Goal: Transaction & Acquisition: Subscribe to service/newsletter

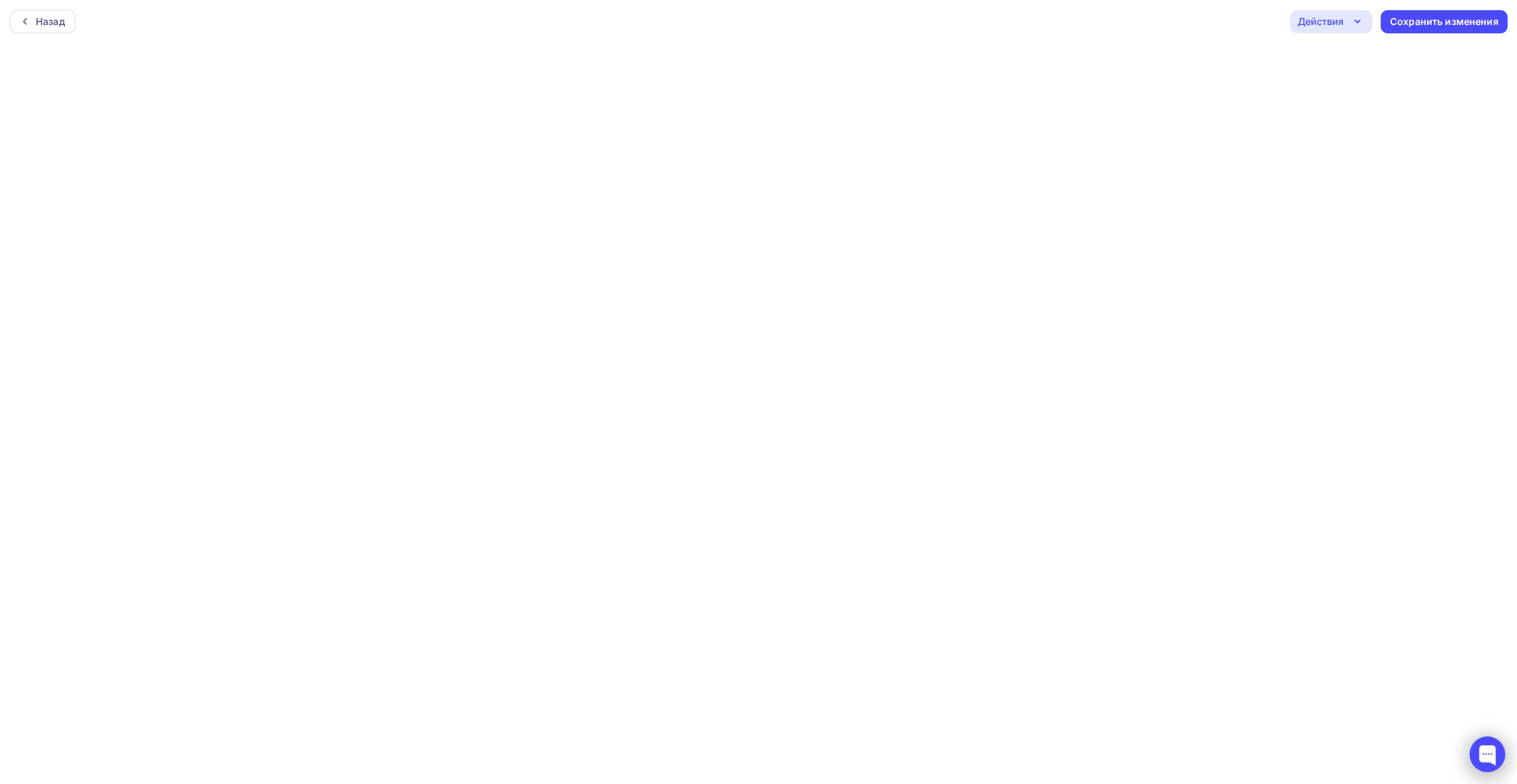
click at [1485, 758] on div at bounding box center [1487, 754] width 36 height 36
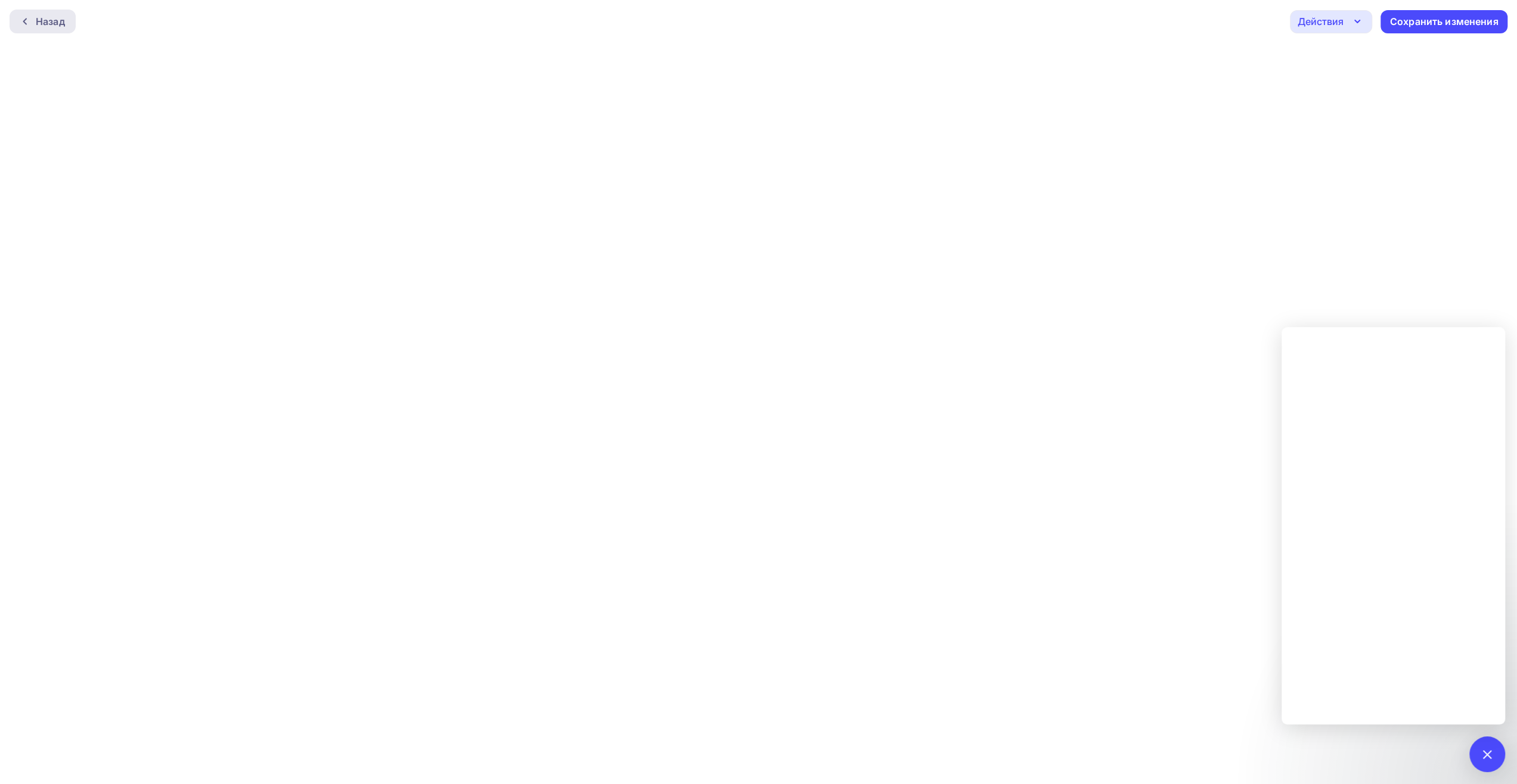
click at [52, 17] on div "Назад" at bounding box center [50, 22] width 29 height 14
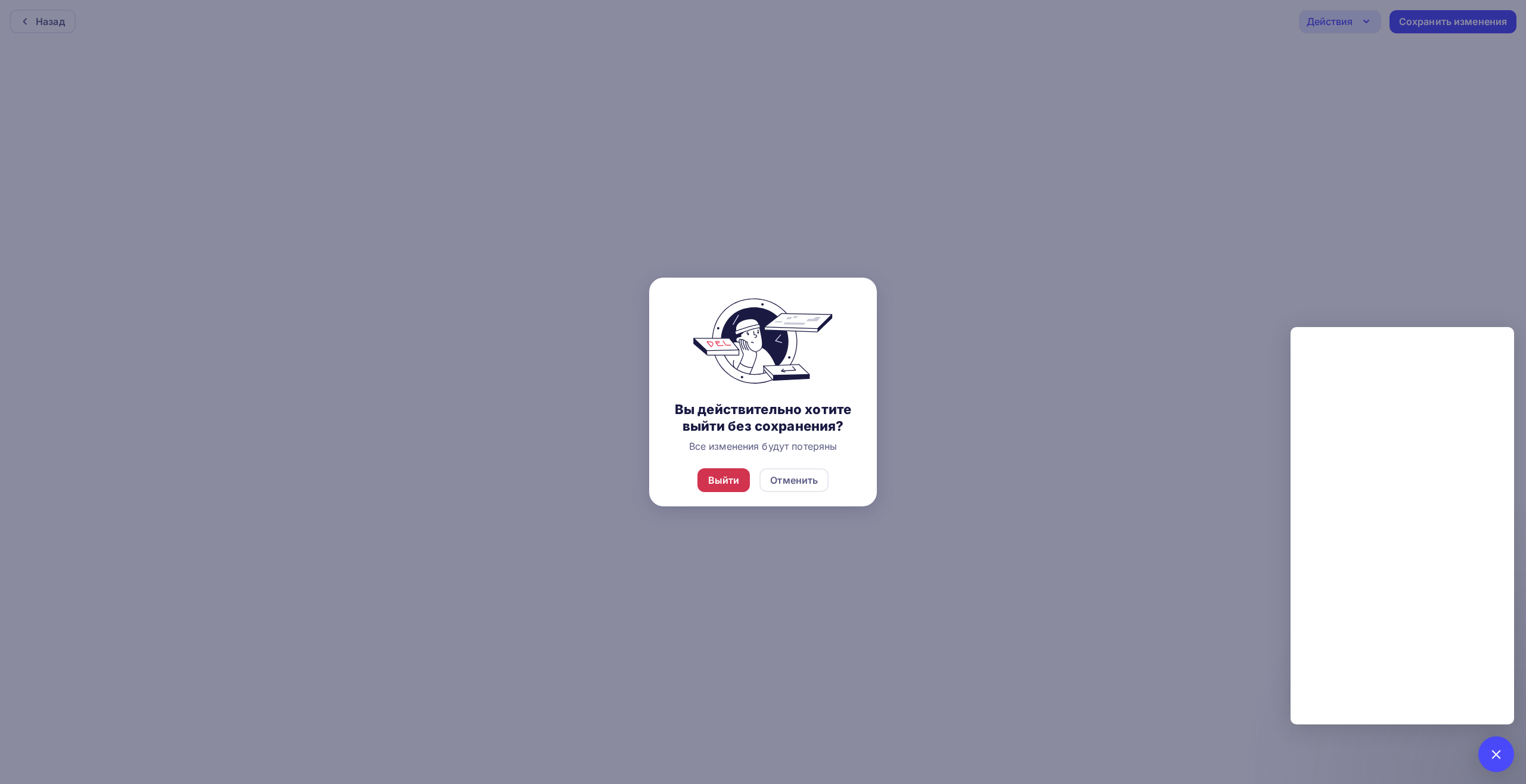
click at [718, 477] on div "Выйти" at bounding box center [724, 480] width 32 height 14
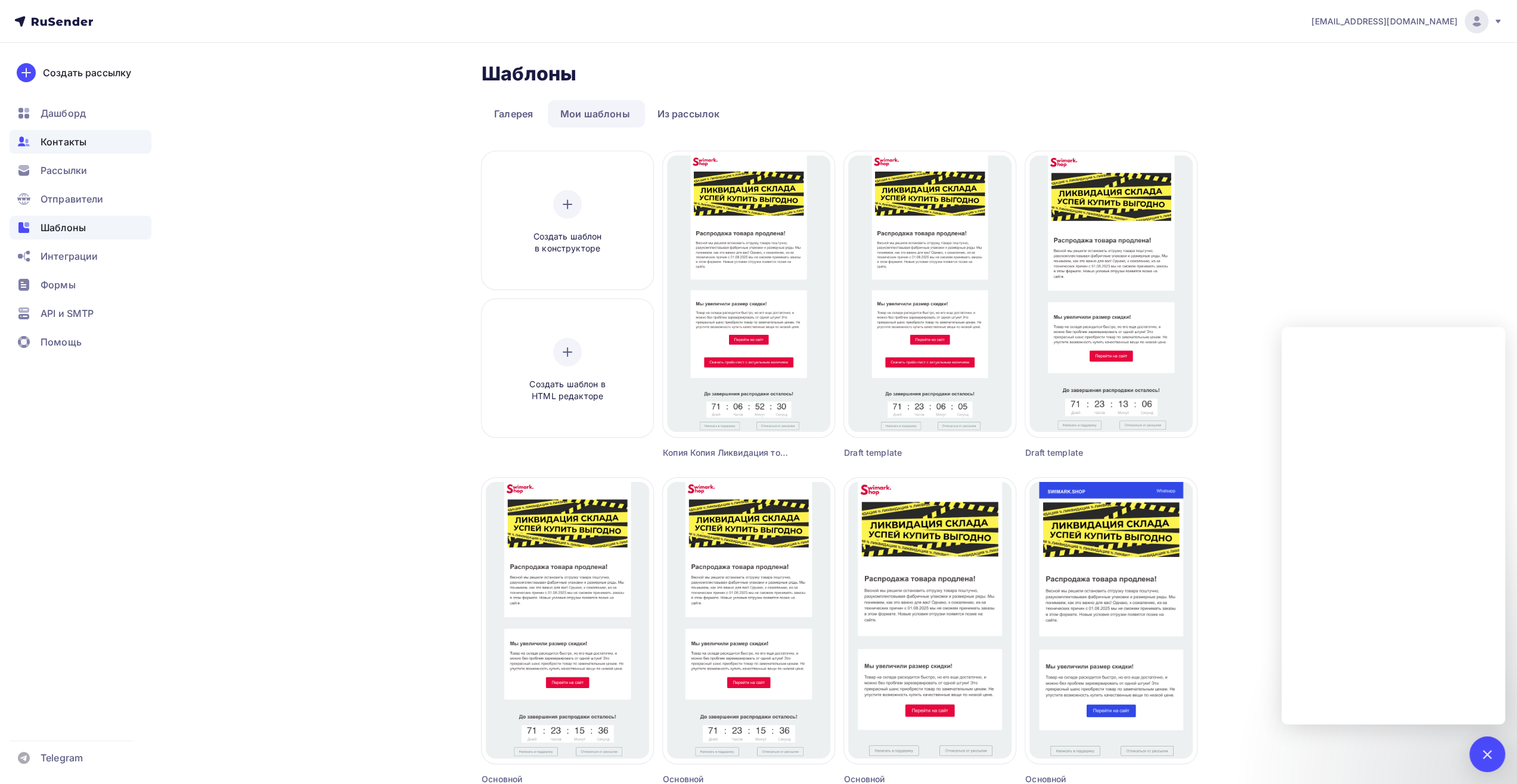
click at [56, 141] on span "Контакты" at bounding box center [63, 142] width 46 height 14
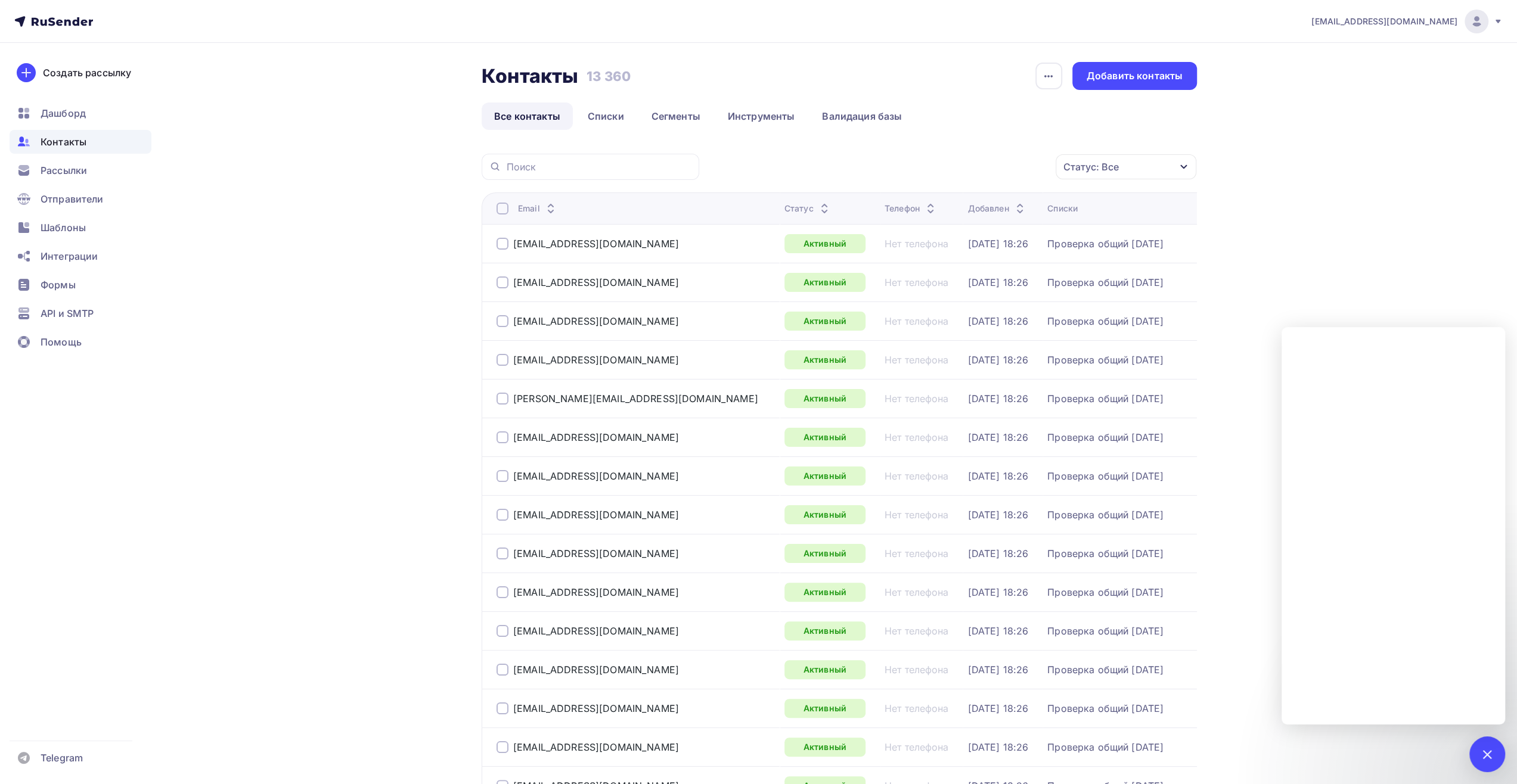
click at [1474, 22] on img at bounding box center [1477, 22] width 14 height 14
click at [1350, 79] on span "[DEMOGRAPHIC_DATA]" at bounding box center [1378, 76] width 109 height 14
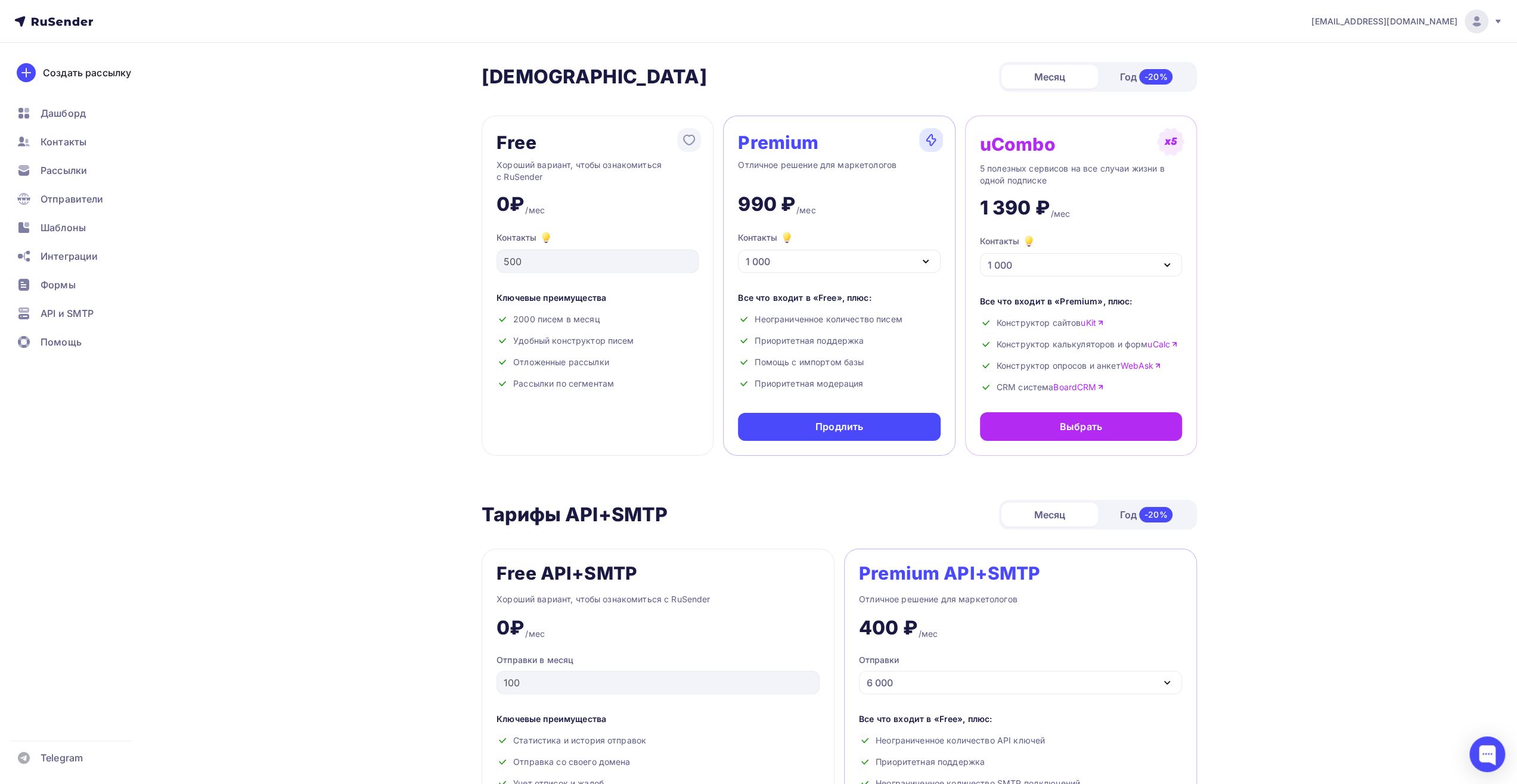
click at [1429, 24] on span "[EMAIL_ADDRESS][DOMAIN_NAME]" at bounding box center [1384, 21] width 146 height 12
click at [1330, 53] on span "Аккаунт" at bounding box center [1343, 53] width 40 height 14
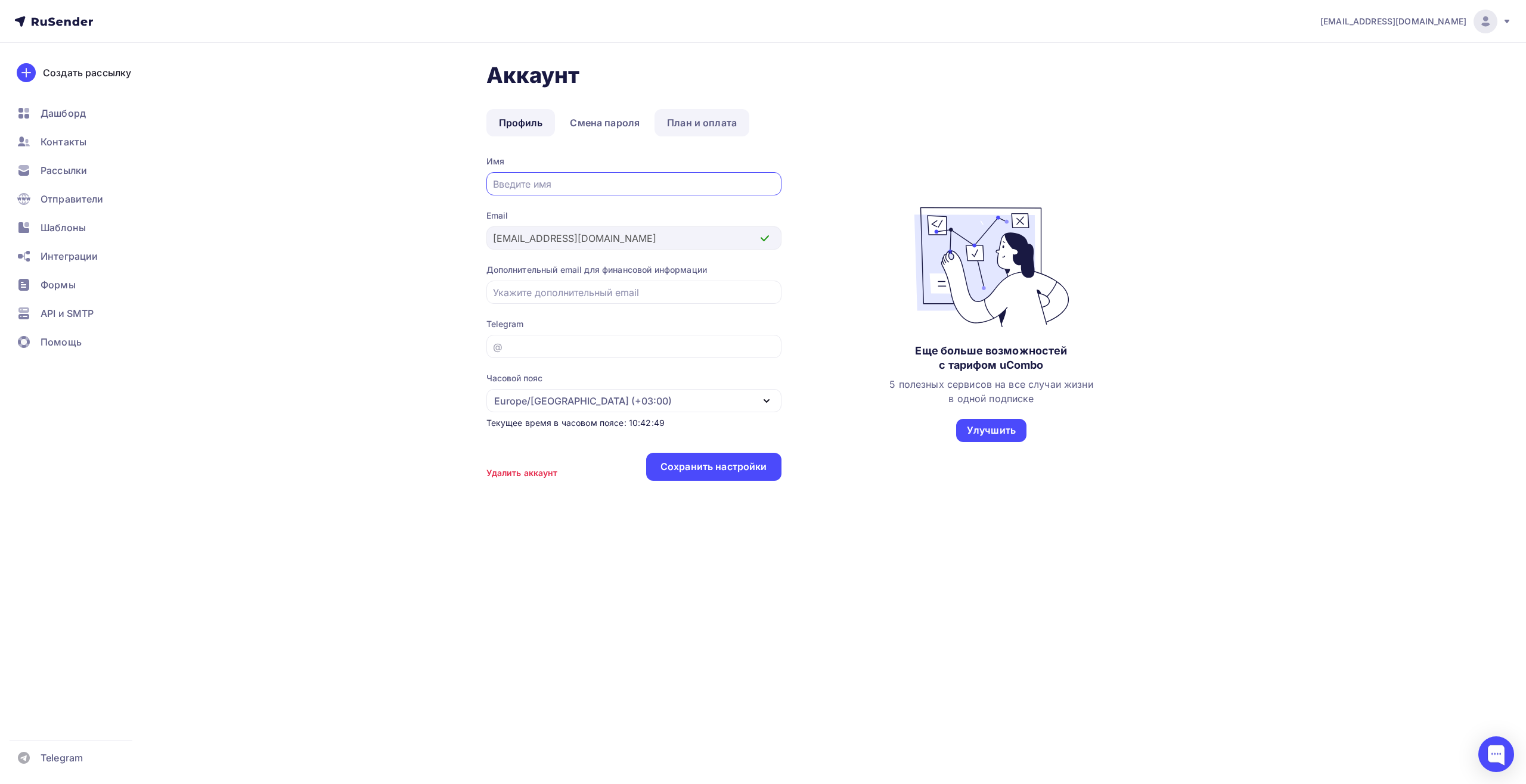
click at [712, 122] on link "План и оплата" at bounding box center [701, 123] width 95 height 27
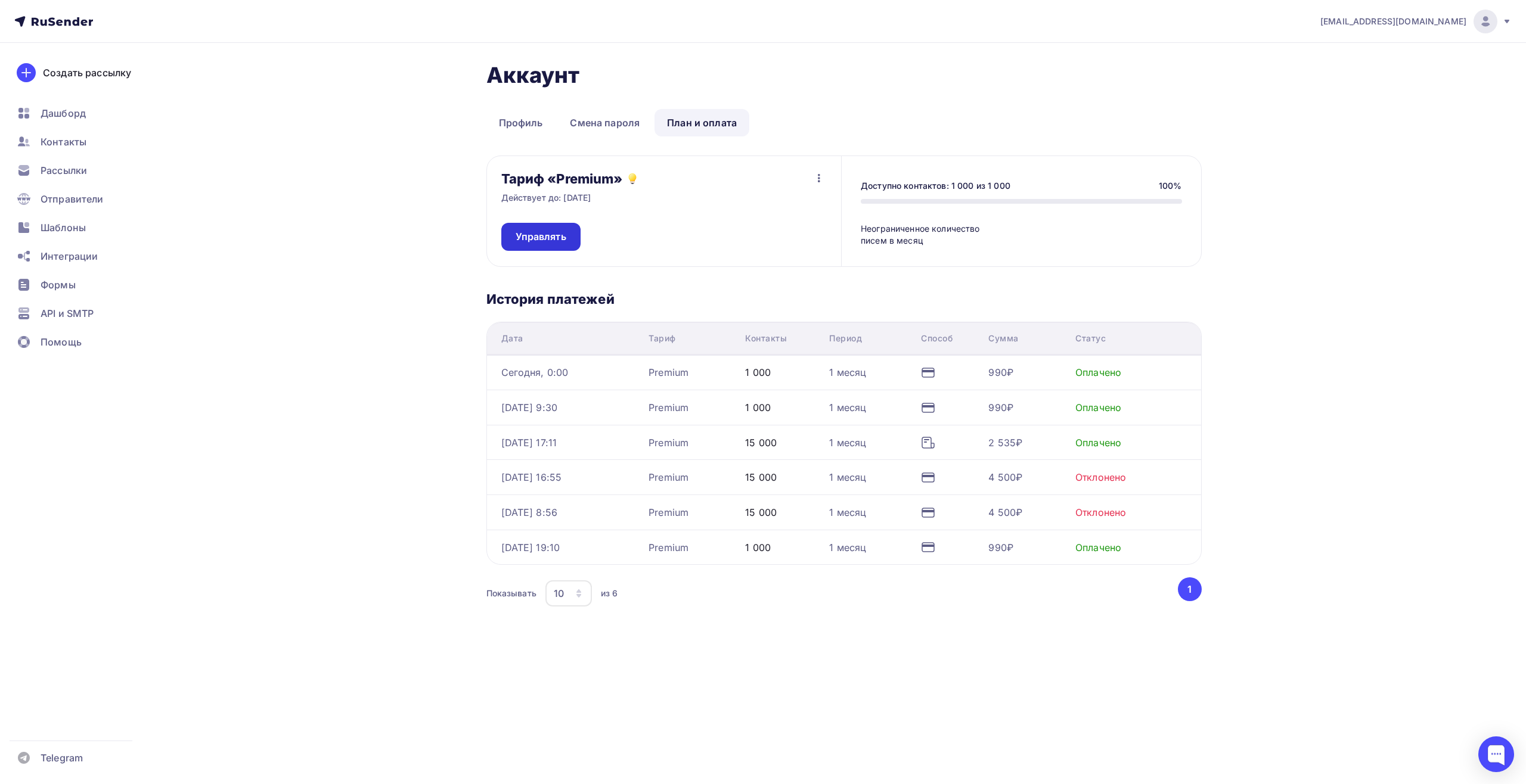
click at [570, 241] on link "Управлять" at bounding box center [541, 237] width 79 height 28
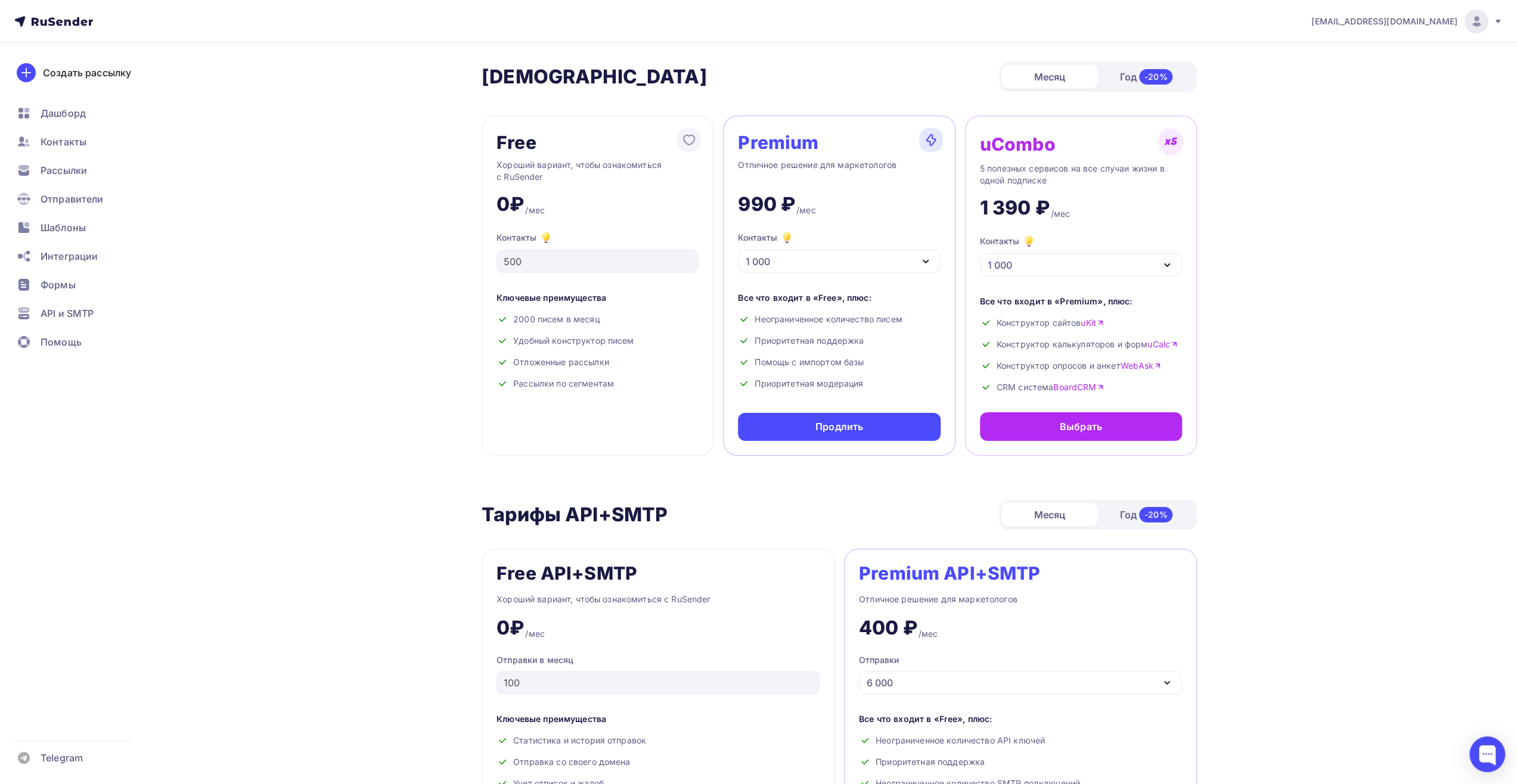
click at [576, 422] on div "Free Хороший вариант, чтобы ознакомиться с RuSender 0₽ /мес Контакты 500 Ключев…" at bounding box center [597, 286] width 232 height 340
click at [795, 427] on div "Продлить" at bounding box center [839, 427] width 202 height 28
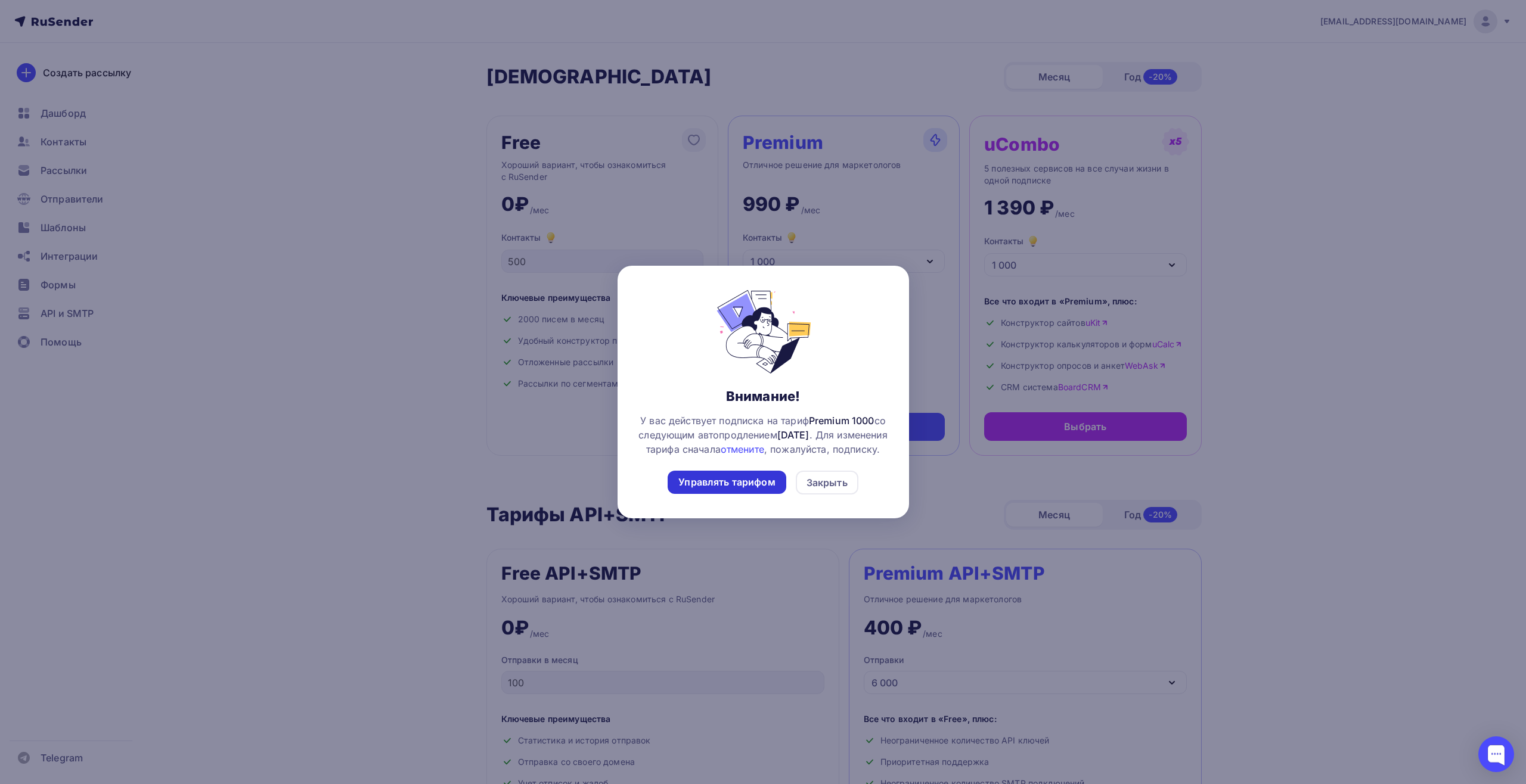
click at [757, 489] on div "Управлять тарифом" at bounding box center [727, 482] width 97 height 14
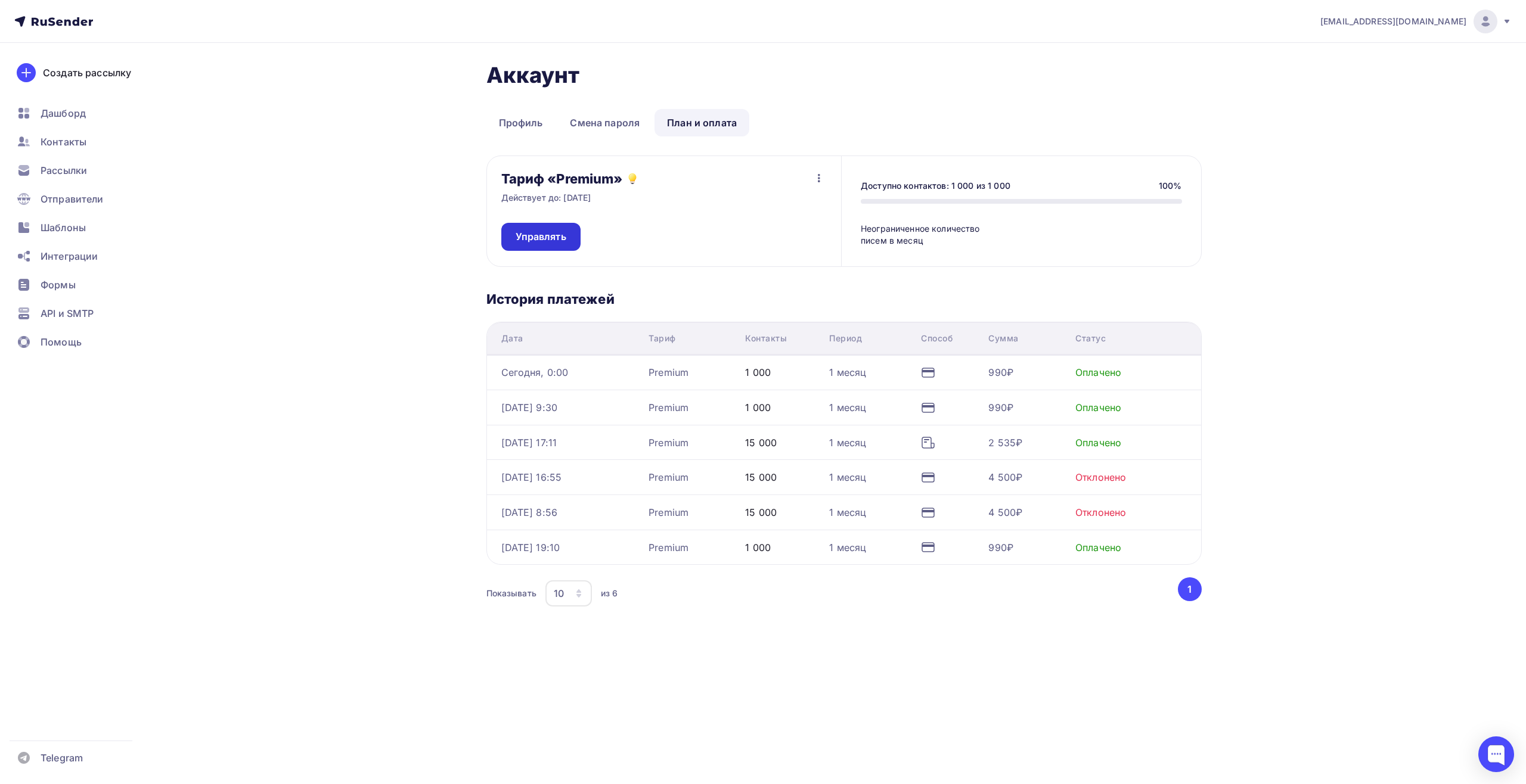
click at [532, 229] on link "Управлять" at bounding box center [541, 237] width 79 height 28
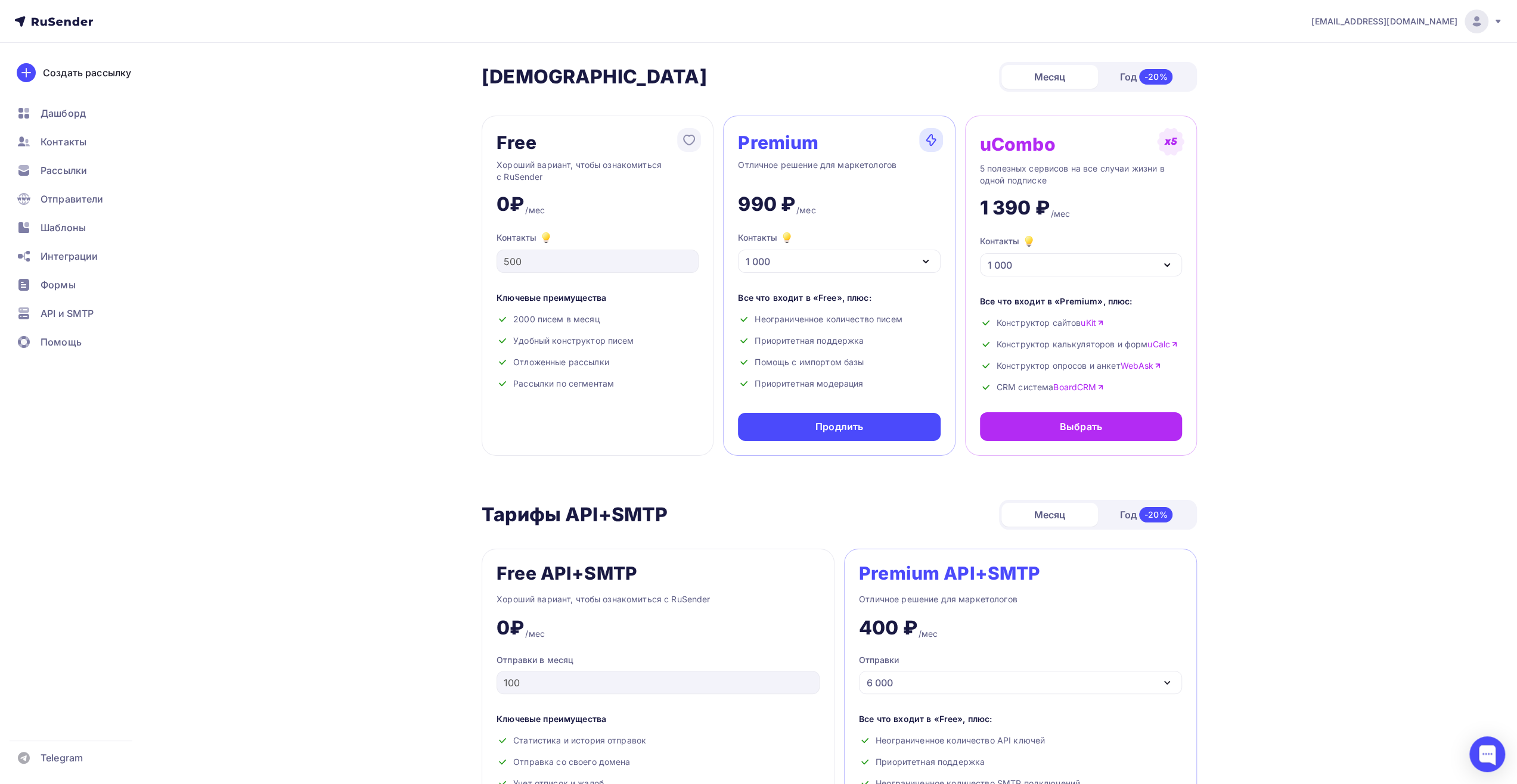
click at [788, 259] on div "1 000" at bounding box center [839, 261] width 202 height 23
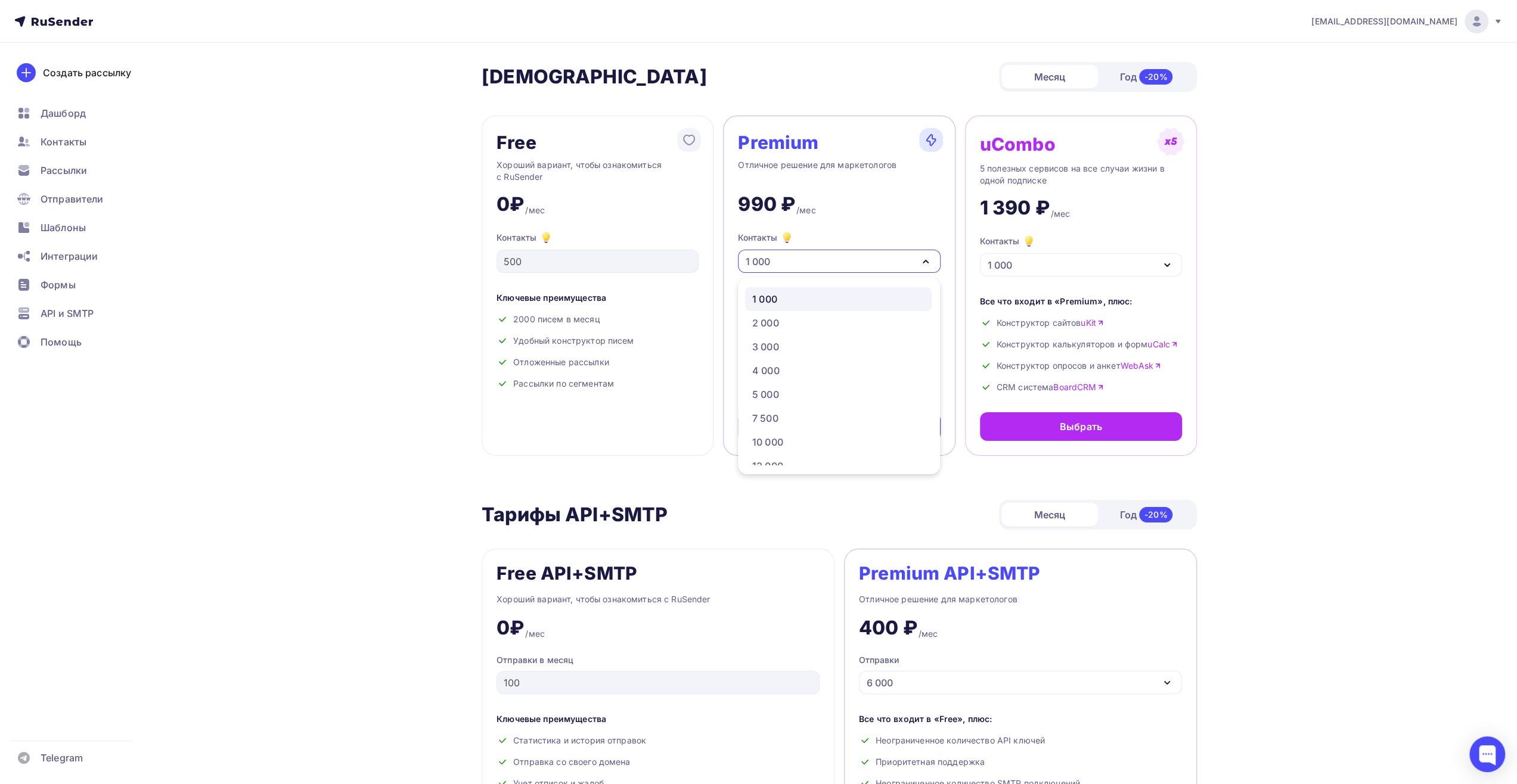
click at [850, 77] on div "Тарифы Тарифы Месяц Год -20%" at bounding box center [840, 76] width 716 height 30
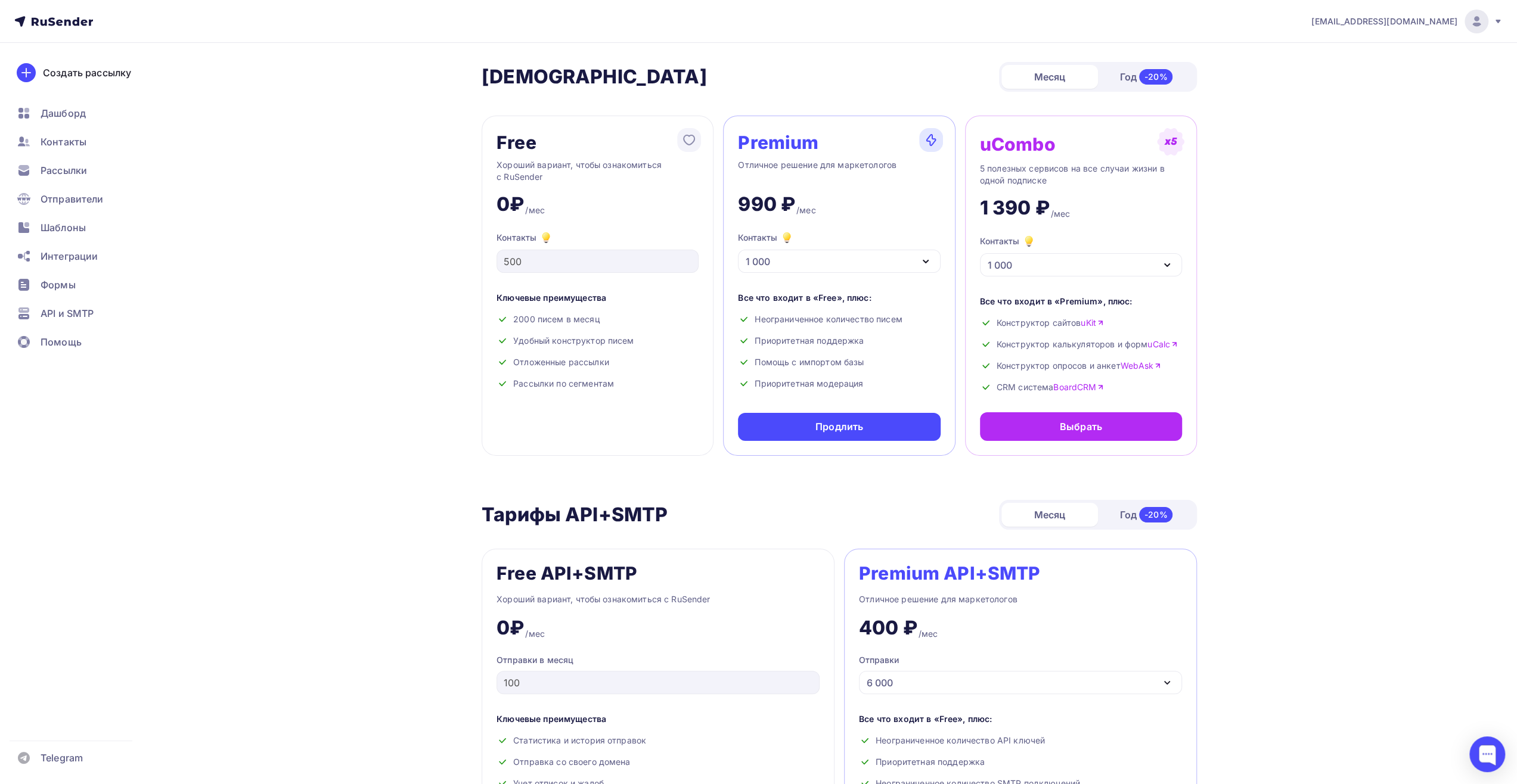
click at [687, 141] on img at bounding box center [689, 140] width 24 height 24
click at [687, 138] on img at bounding box center [689, 140] width 24 height 24
click at [749, 84] on div "Тарифы Тарифы Месяц Год -20%" at bounding box center [840, 76] width 716 height 30
click at [630, 84] on div "Тарифы Тарифы Месяц Год -20%" at bounding box center [840, 76] width 716 height 30
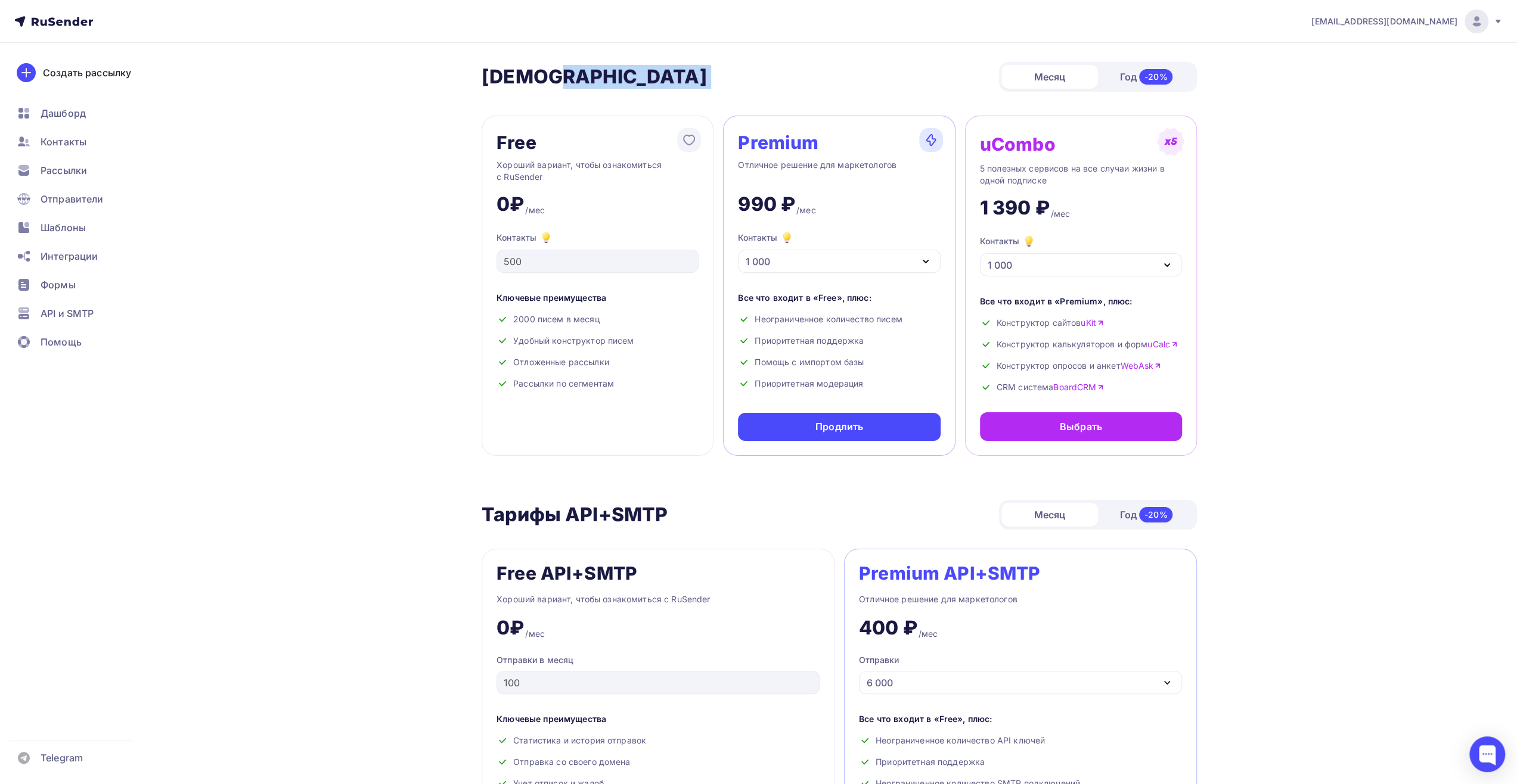
click at [630, 84] on div "Тарифы Тарифы Месяц Год -20%" at bounding box center [840, 76] width 716 height 30
click at [627, 84] on div "Тарифы Тарифы Месяц Год -20%" at bounding box center [840, 76] width 716 height 30
click at [626, 82] on div "Тарифы Тарифы Месяц Год -20%" at bounding box center [840, 76] width 716 height 30
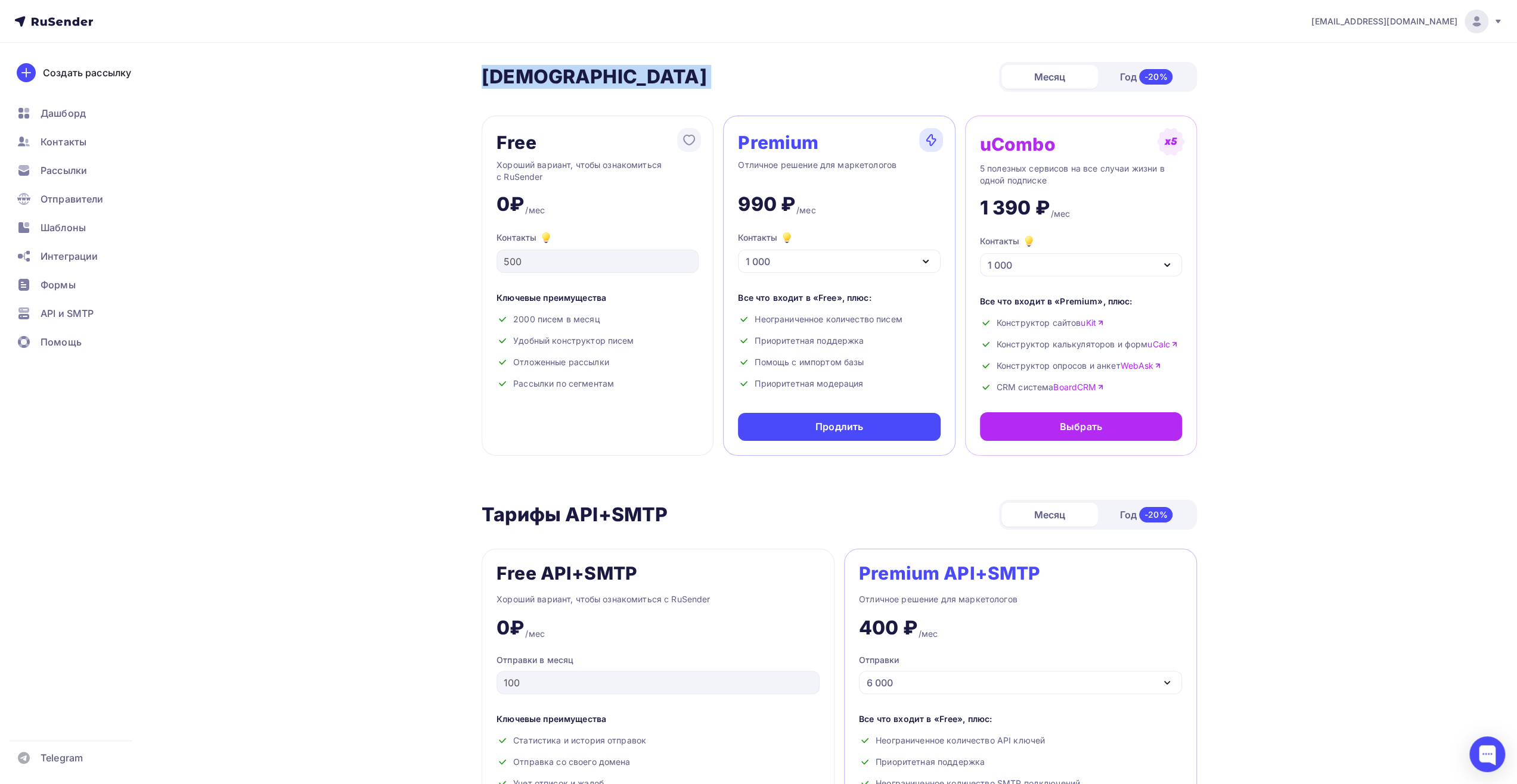
click at [625, 82] on div "Тарифы Тарифы Месяц Год -20%" at bounding box center [840, 76] width 716 height 30
click at [623, 82] on div "Тарифы Тарифы Месяц Год -20%" at bounding box center [840, 76] width 716 height 30
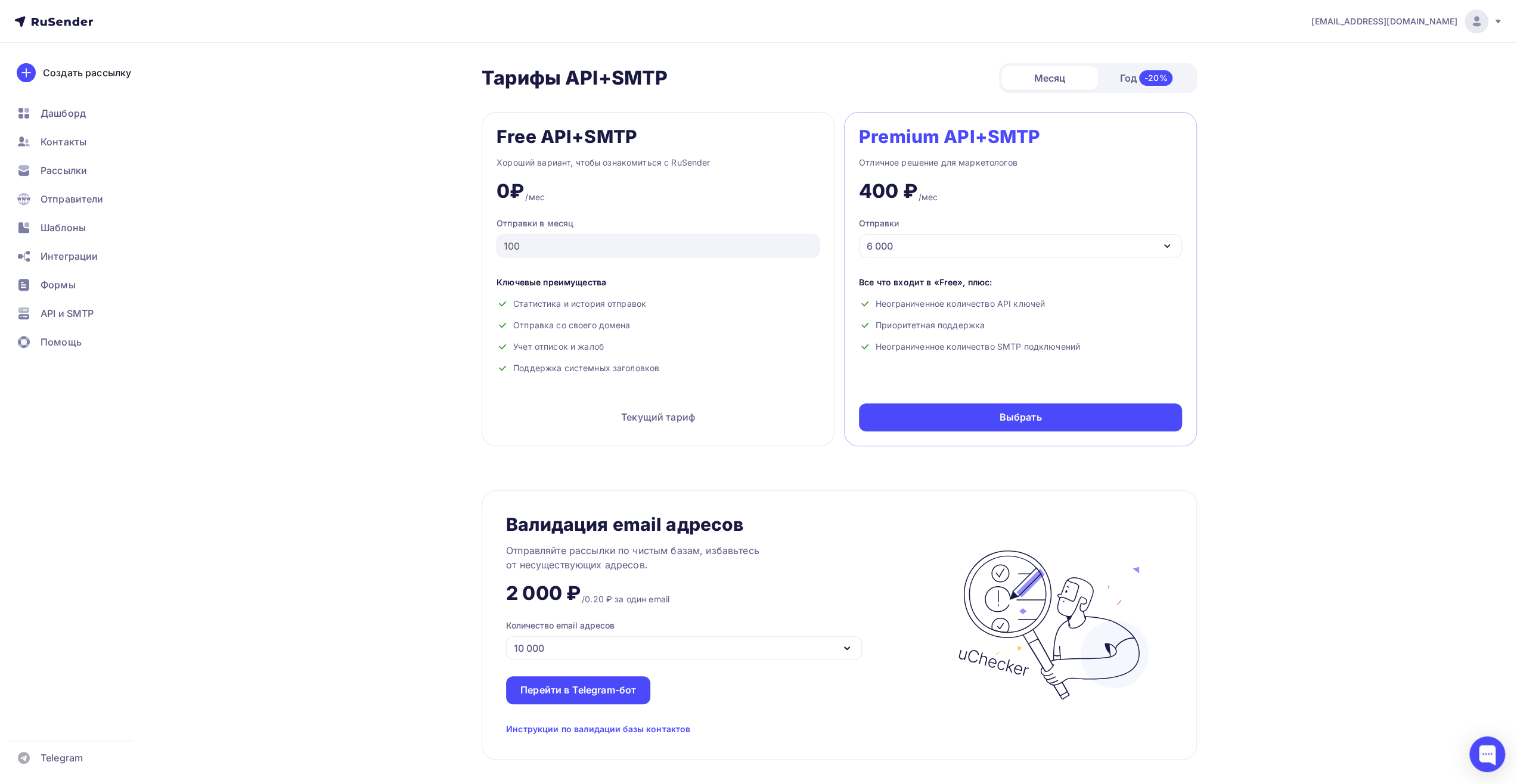
scroll to position [298, 0]
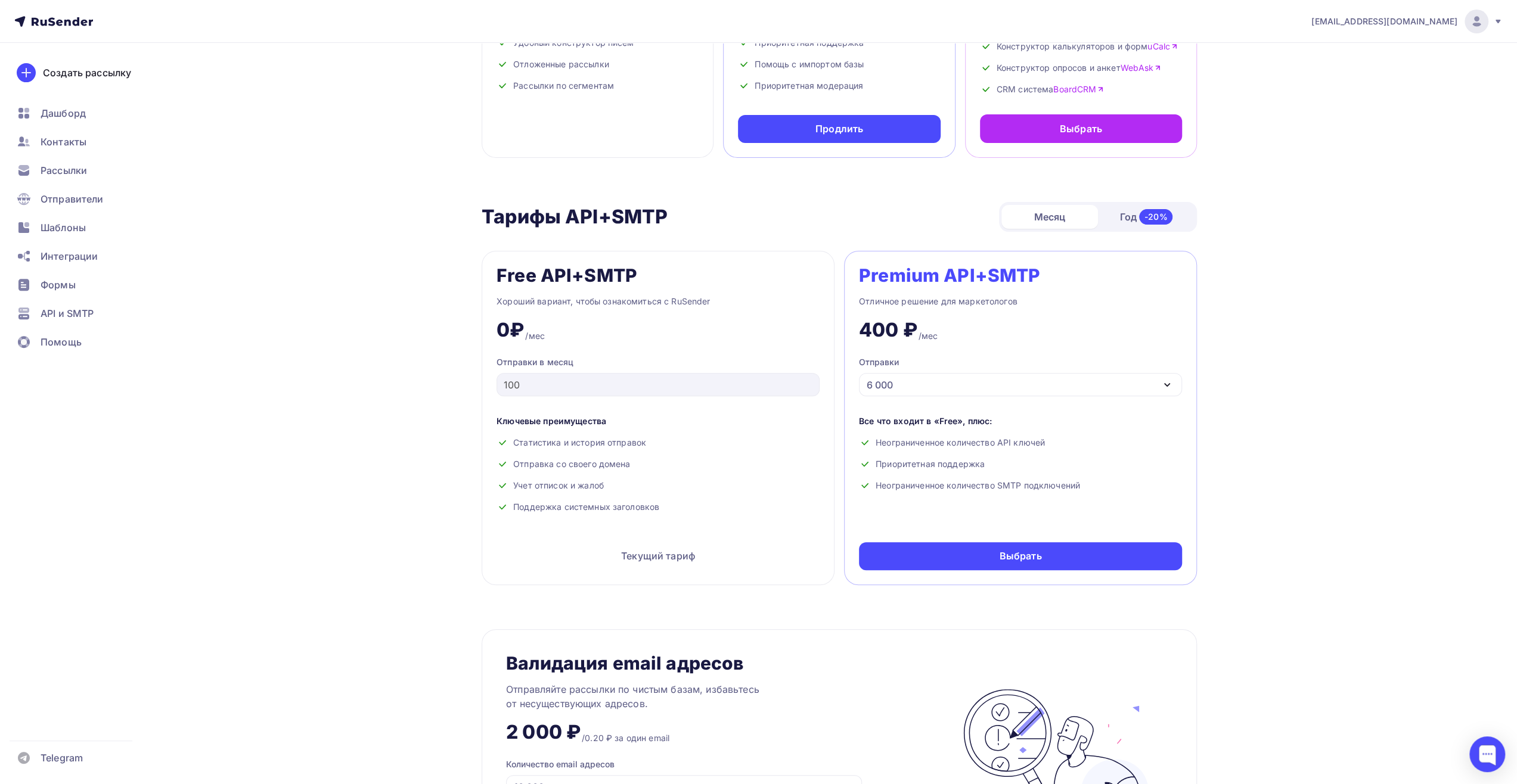
click at [920, 380] on div "6 000" at bounding box center [1021, 384] width 323 height 23
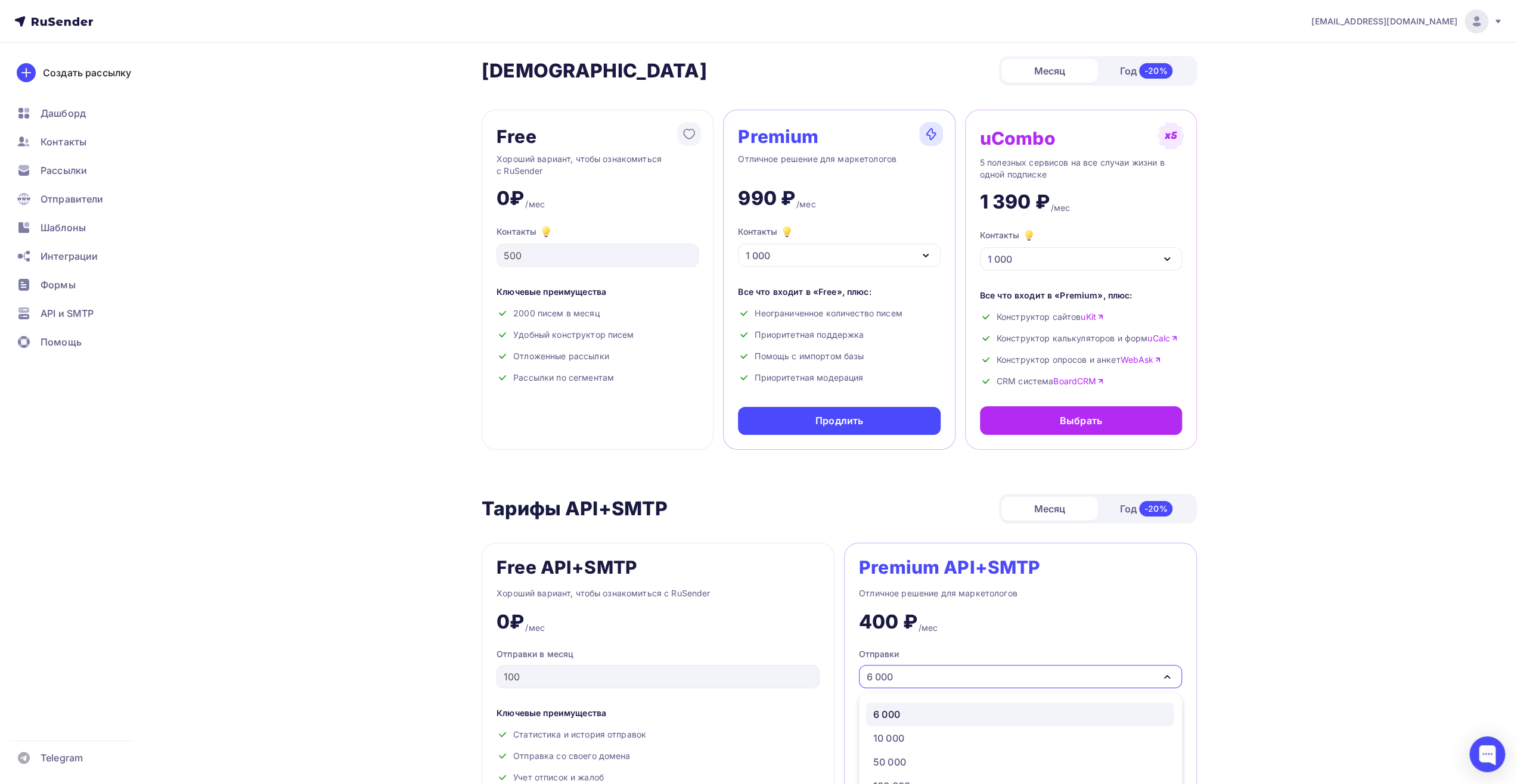
scroll to position [0, 0]
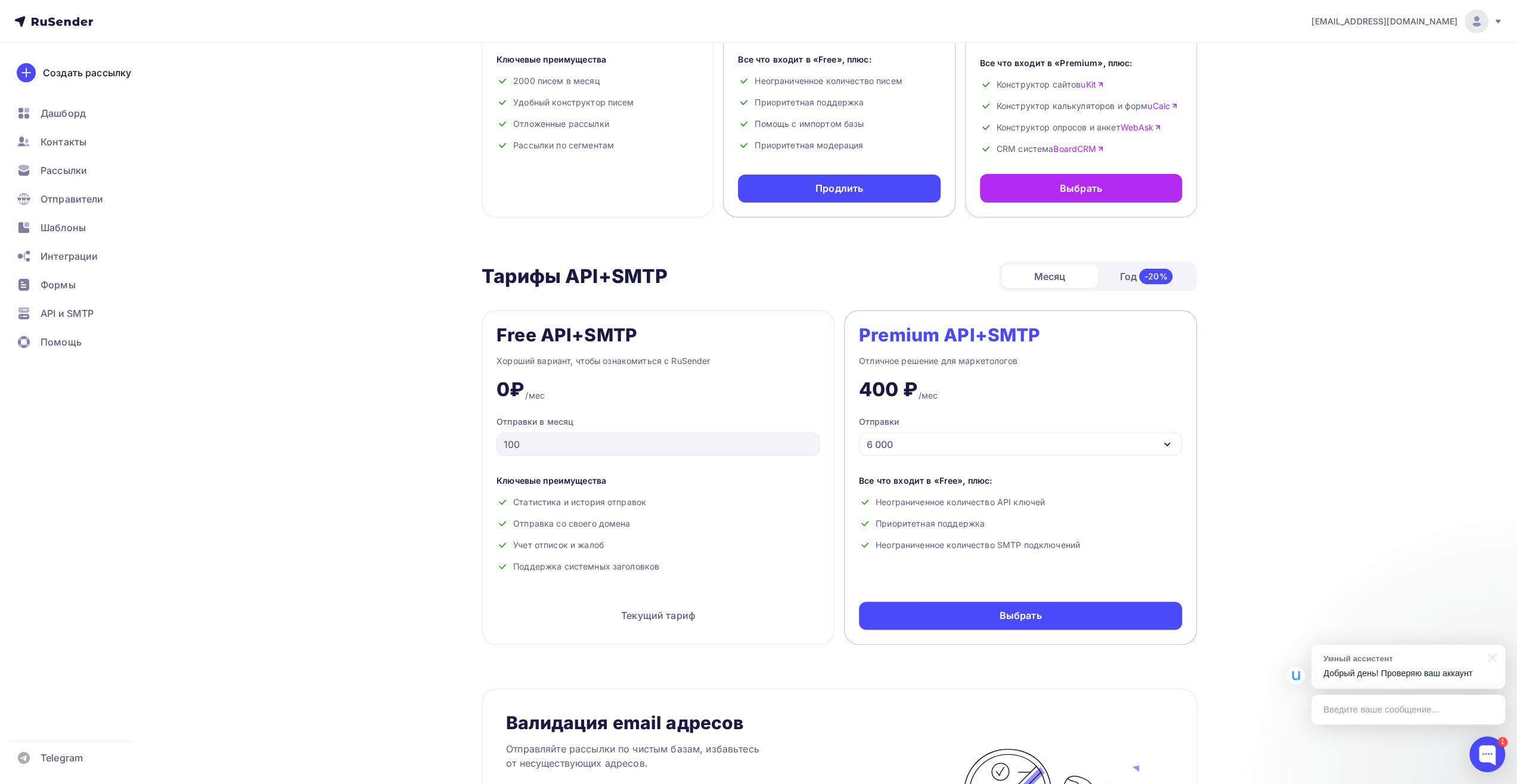
scroll to position [358, 0]
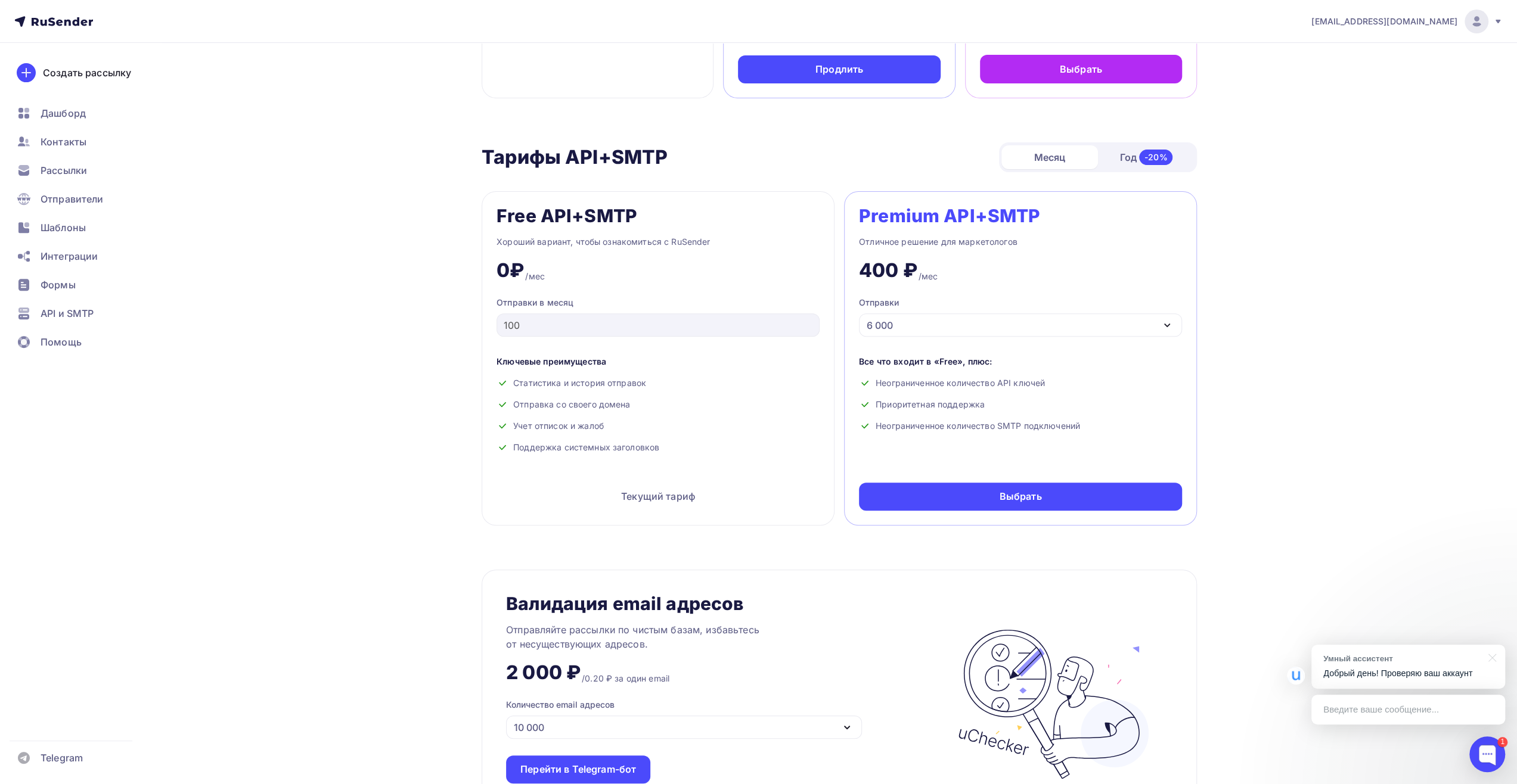
click at [639, 495] on div "Текущий тариф" at bounding box center [658, 496] width 323 height 29
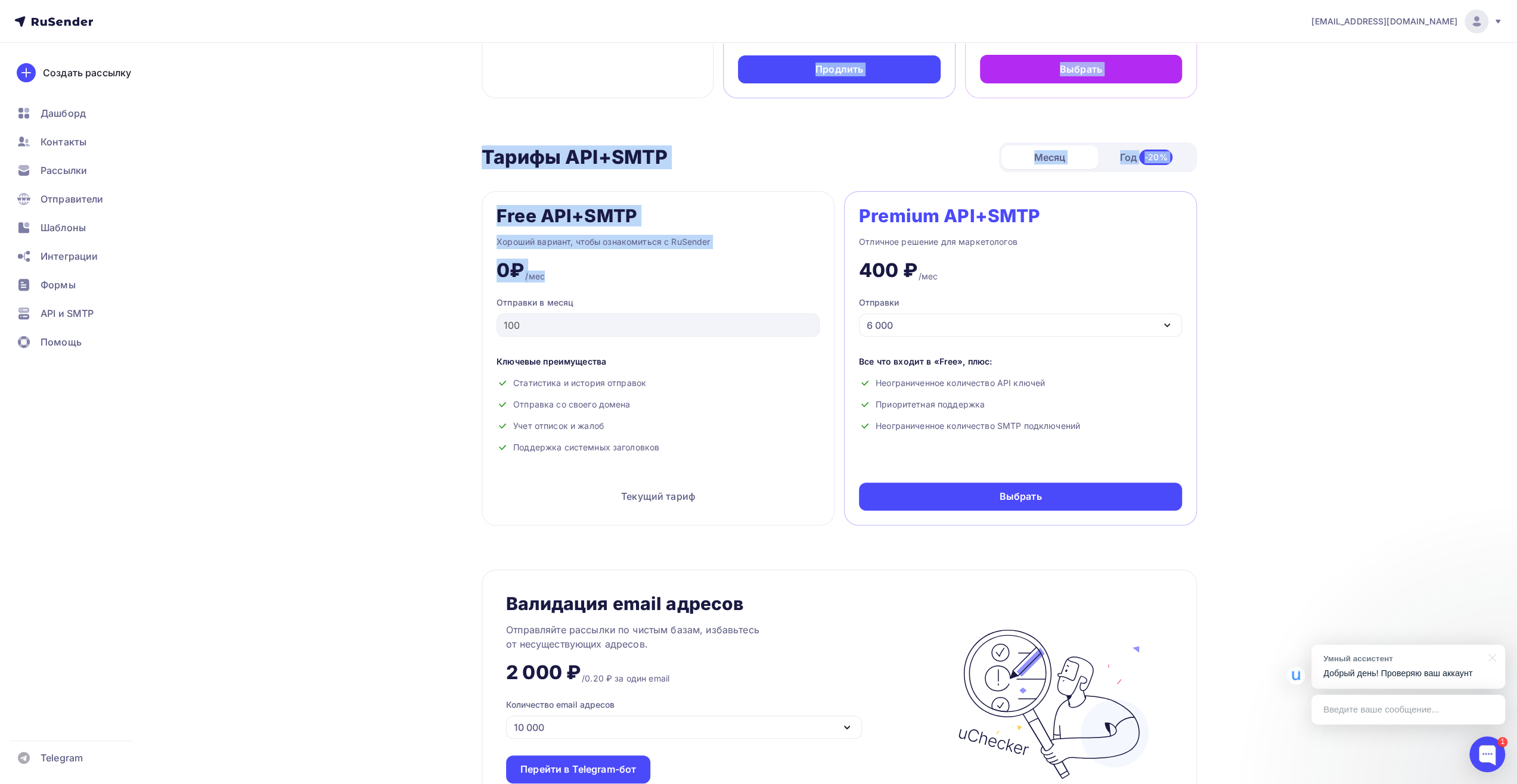
drag, startPoint x: 389, startPoint y: 84, endPoint x: 601, endPoint y: 279, distance: 288.0
click at [601, 279] on div "Тарифы Тарифы Месяц Год -20% Free Хороший вариант, чтобы ознакомиться с RuSende…" at bounding box center [758, 589] width 977 height 1806
click at [377, 241] on div "Тарифы Тарифы Месяц Год -20% Free Хороший вариант, чтобы ознакомиться с RuSende…" at bounding box center [758, 589] width 977 height 1806
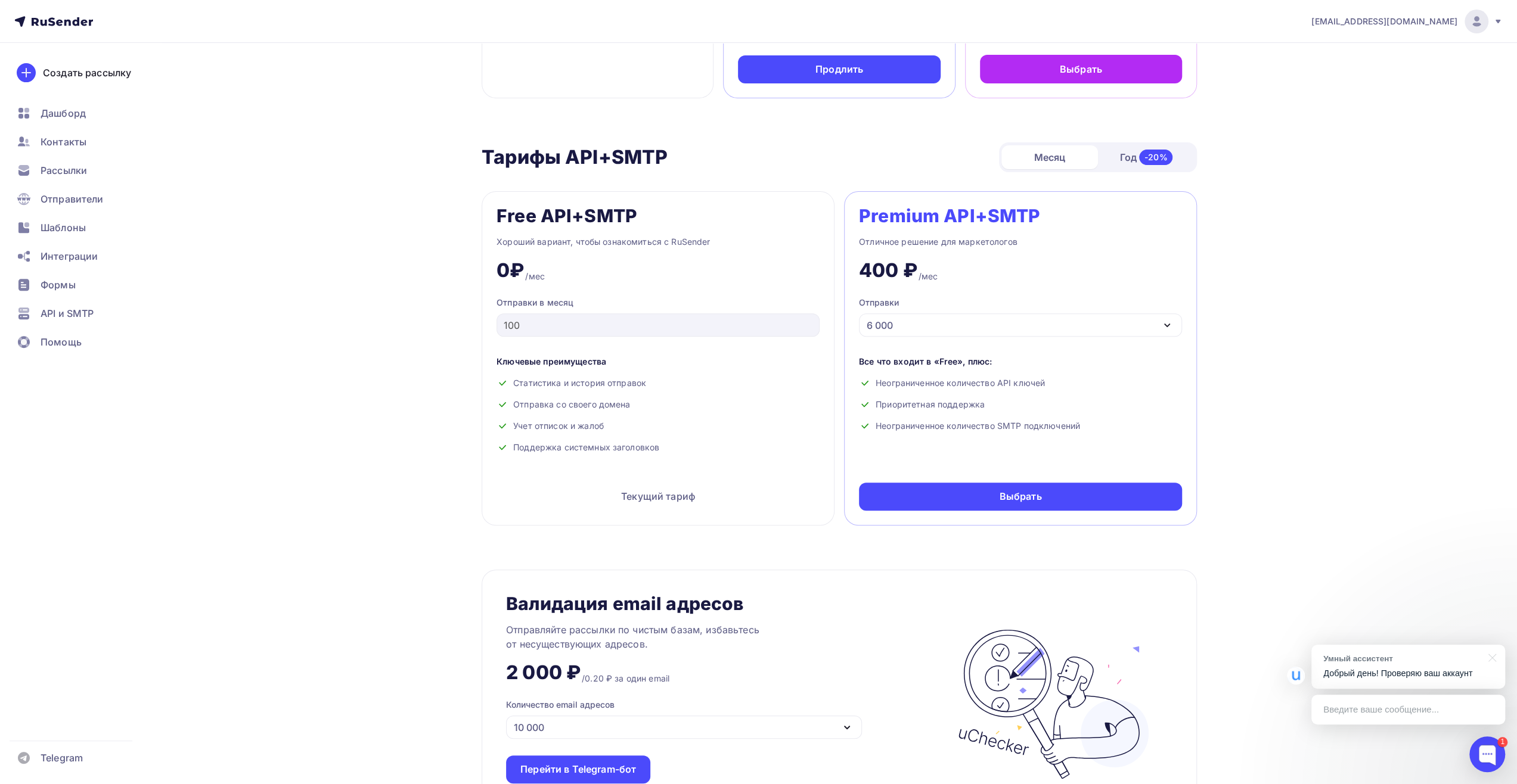
click at [1409, 668] on p "Добрый день! Проверяю ваш аккаунт" at bounding box center [1407, 673] width 170 height 12
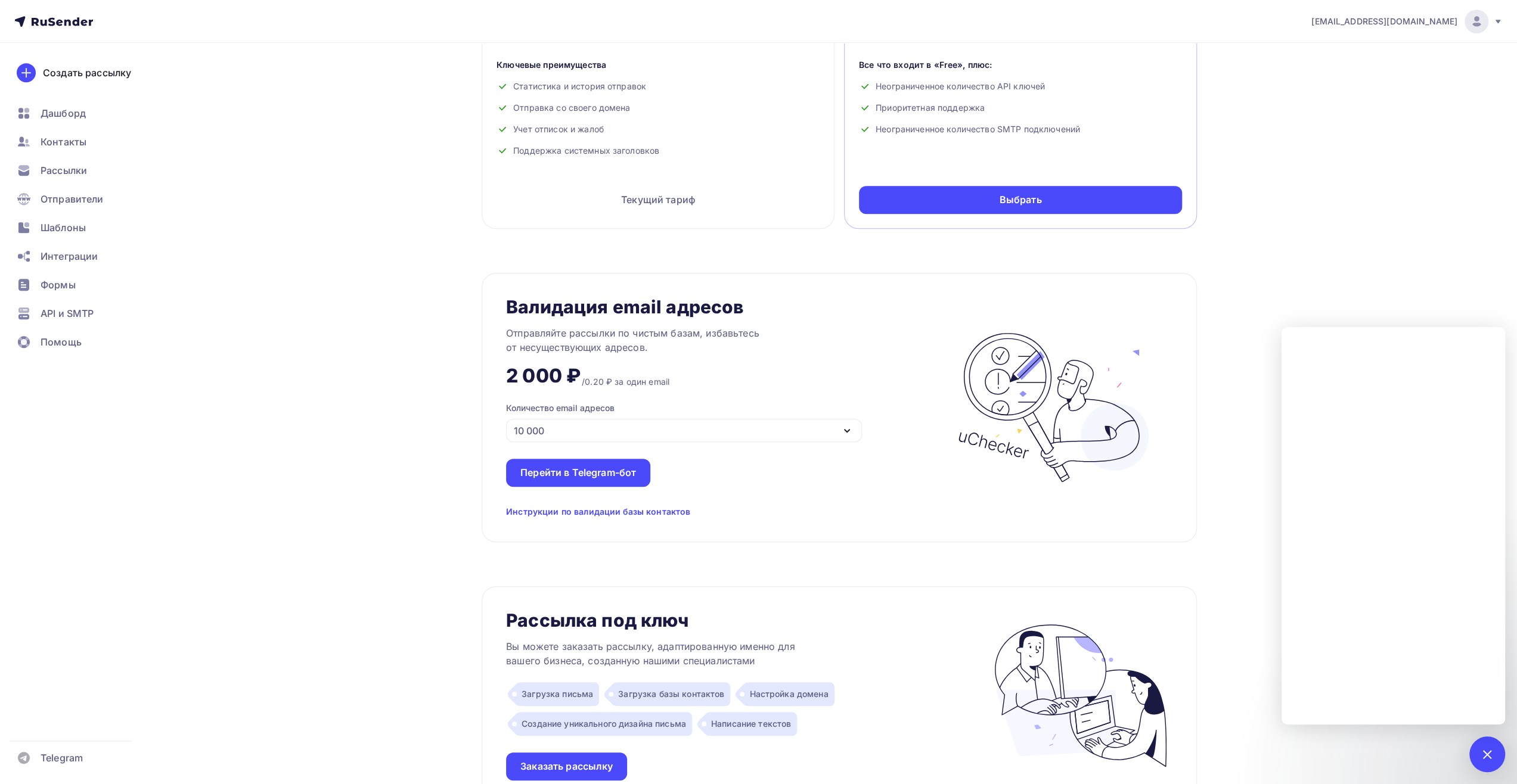
scroll to position [656, 0]
